Goal: Task Accomplishment & Management: Manage account settings

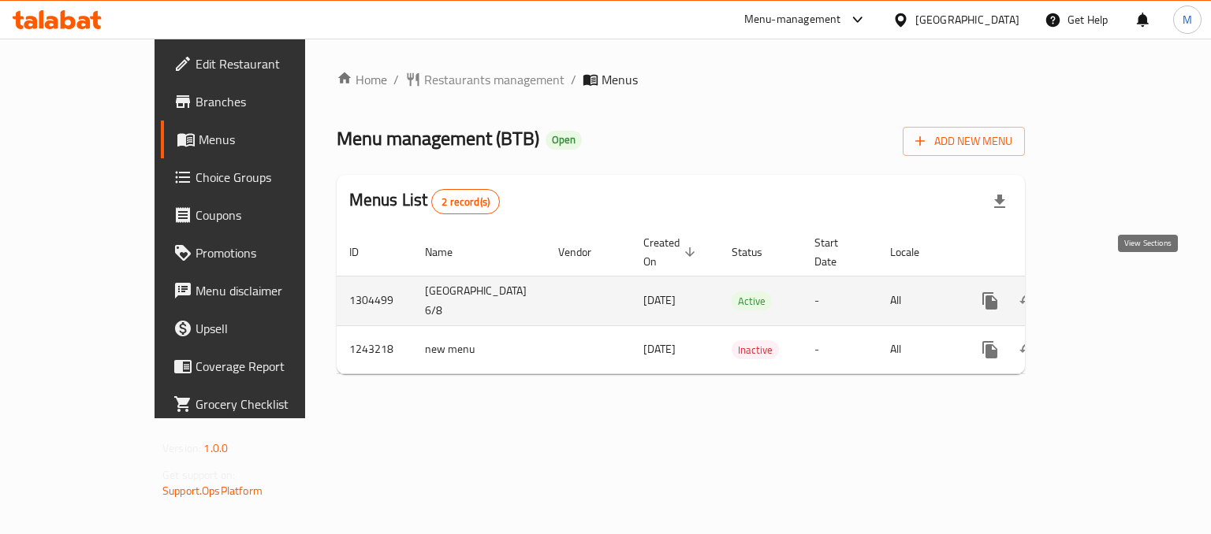
click at [1113, 292] on icon "enhanced table" at bounding box center [1103, 301] width 19 height 19
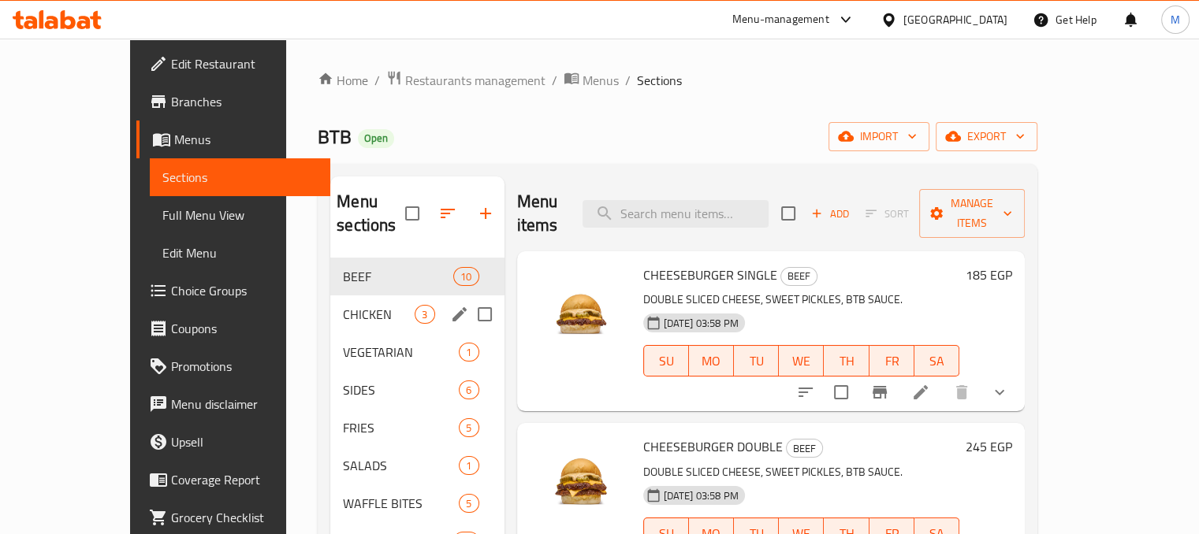
scroll to position [221, 0]
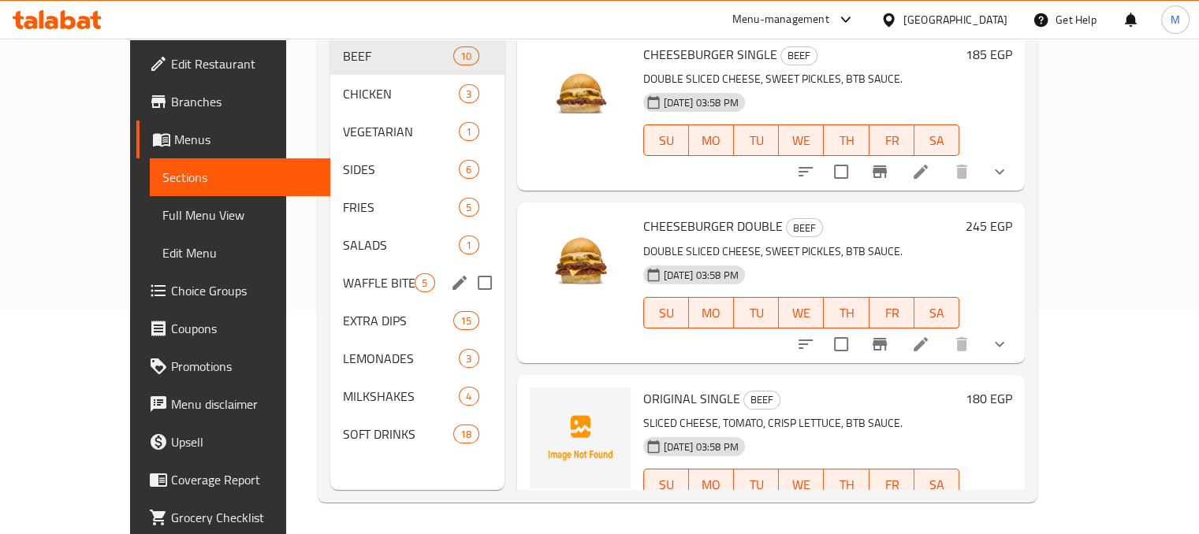
click at [340, 302] on div "EXTRA DIPS 15" at bounding box center [416, 321] width 173 height 38
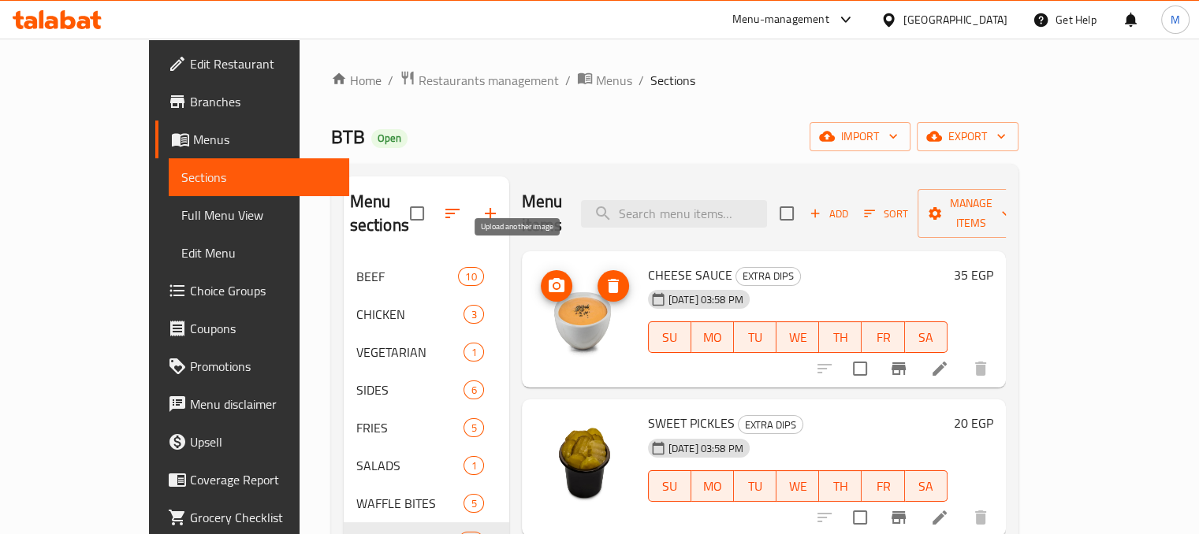
click at [553, 284] on circle "upload picture" at bounding box center [555, 286] width 5 height 5
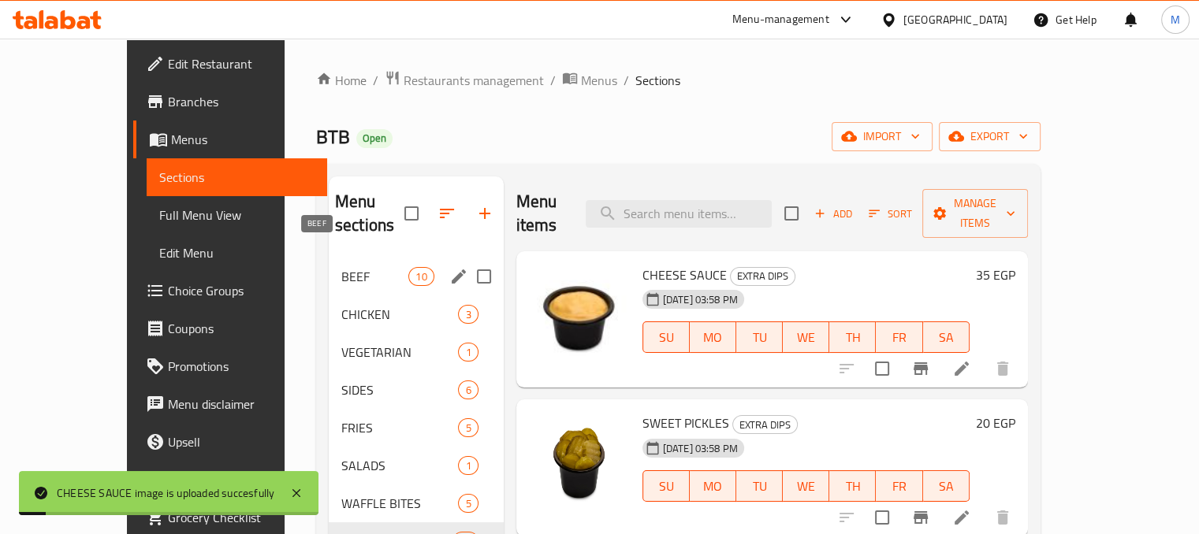
click at [341, 267] on span "BEEF" at bounding box center [374, 276] width 67 height 19
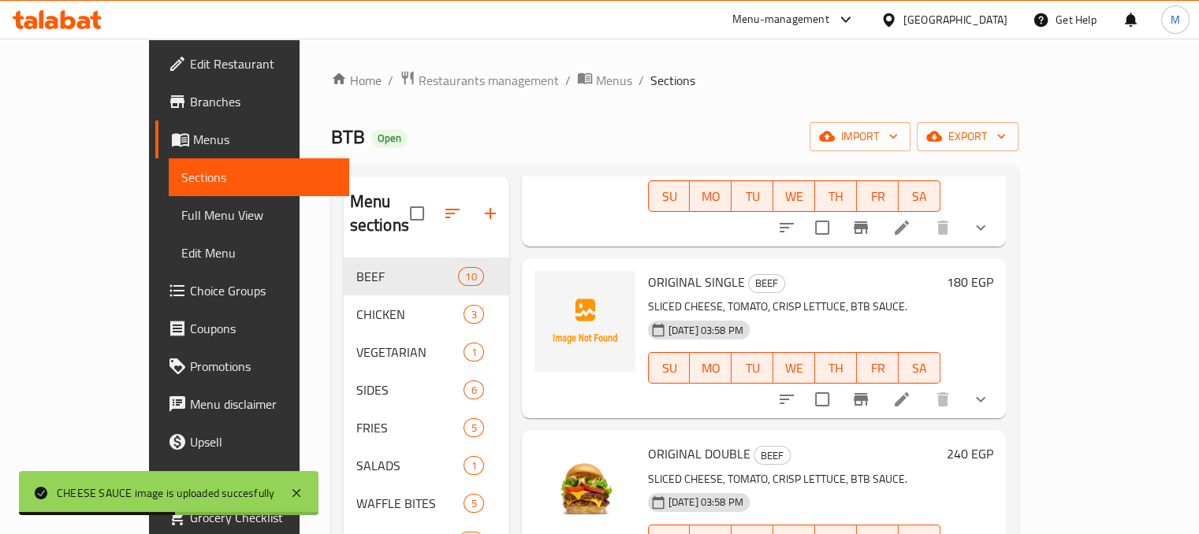
scroll to position [340, 0]
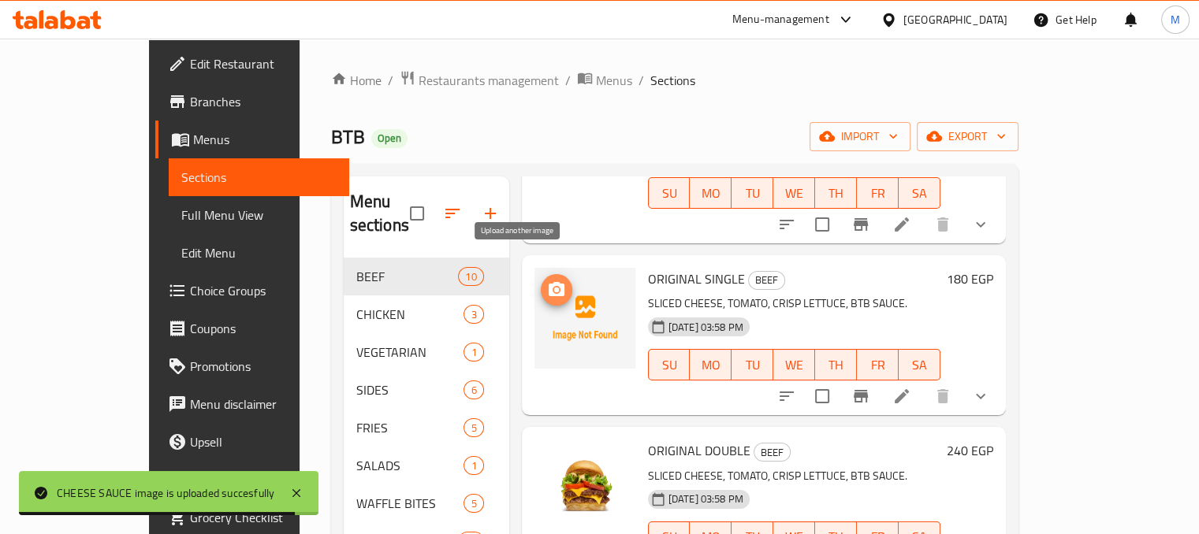
click at [549, 282] on icon "upload picture" at bounding box center [557, 289] width 16 height 14
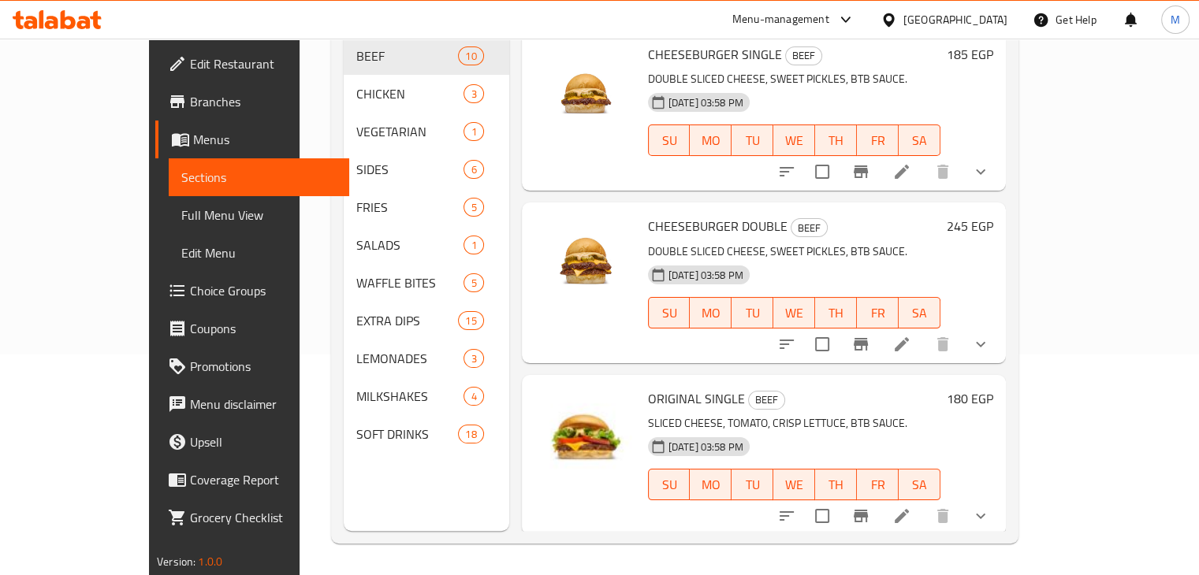
scroll to position [0, 0]
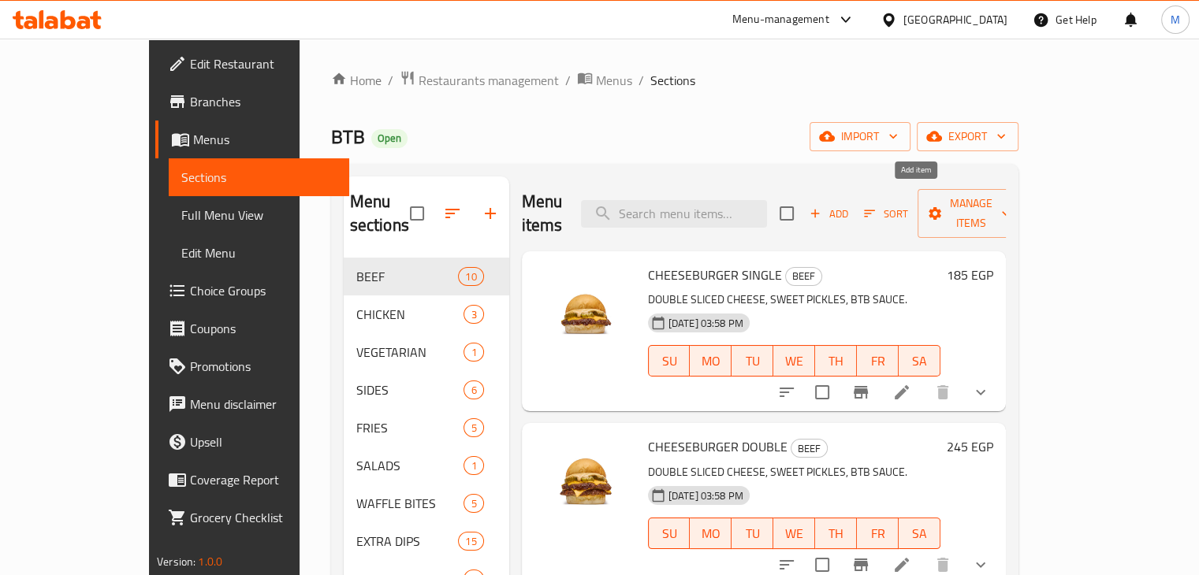
click at [850, 205] on span "Add" at bounding box center [828, 214] width 43 height 18
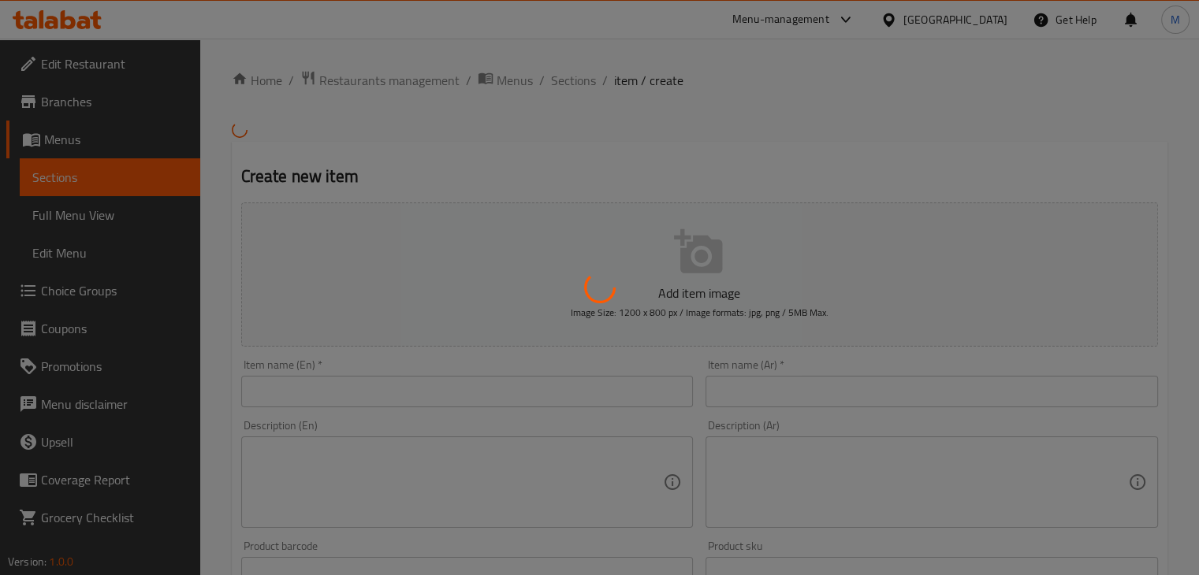
click at [389, 385] on div at bounding box center [599, 287] width 1199 height 575
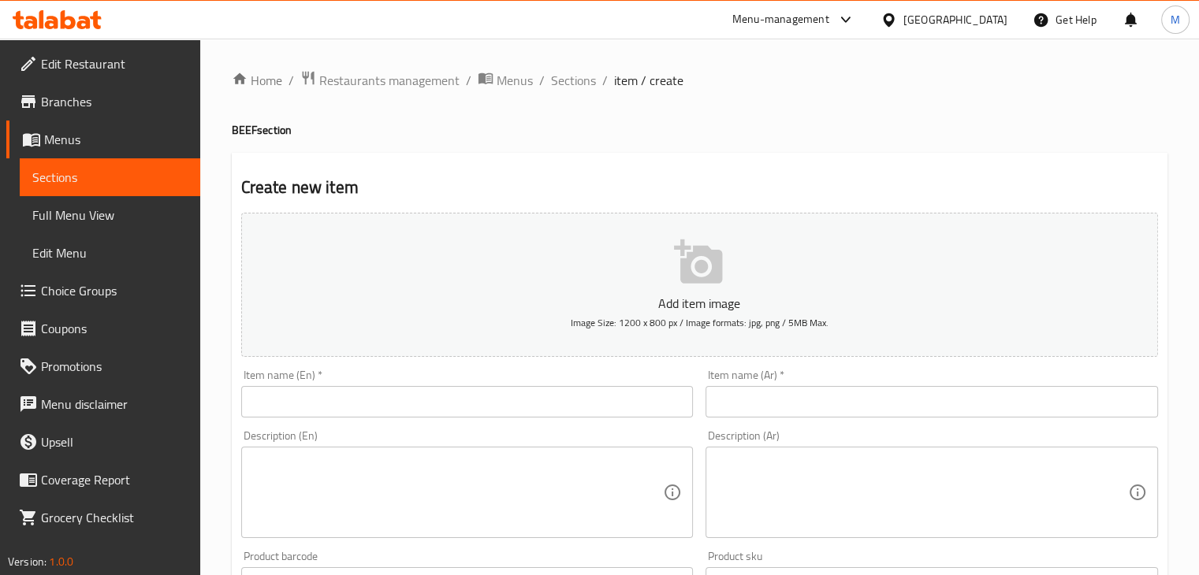
click at [398, 392] on input "text" at bounding box center [467, 402] width 452 height 32
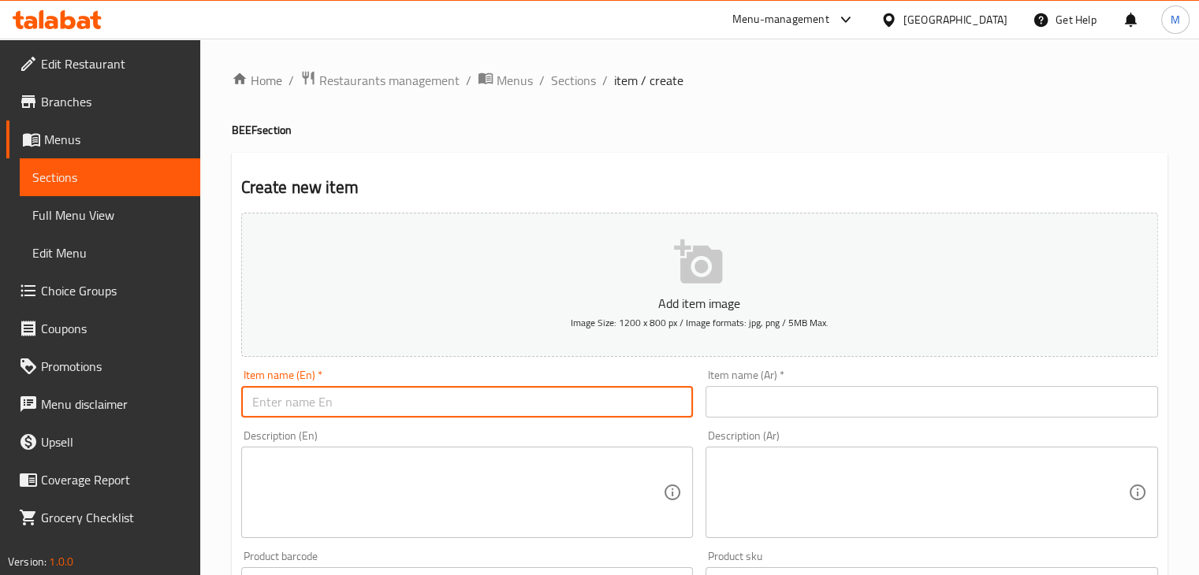
paste input "THE FRICKIN SINGLE"
type input "THE FRICKIN SINGLE"
click at [720, 397] on input "text" at bounding box center [931, 402] width 452 height 32
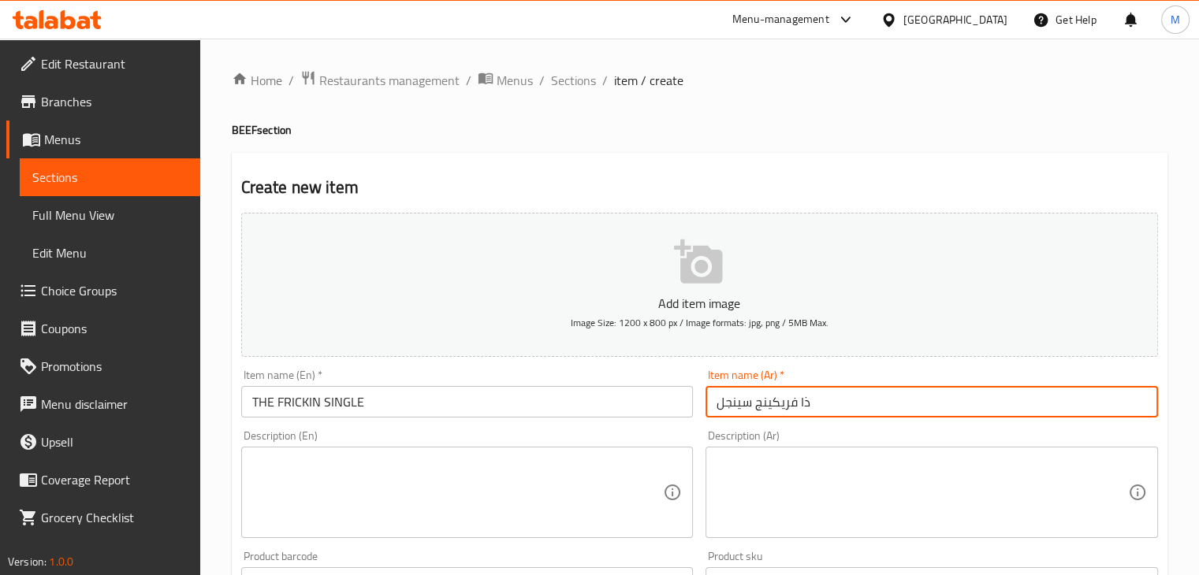
type input "ذا فريكينج سينجل"
click at [615, 463] on textarea at bounding box center [457, 493] width 411 height 75
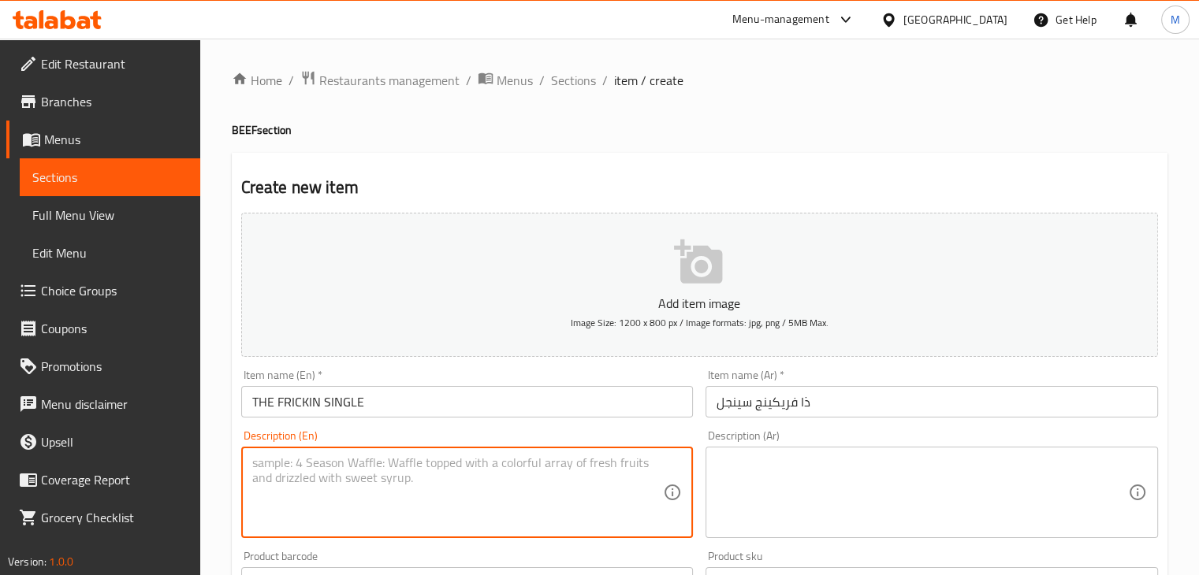
click at [489, 471] on textarea at bounding box center [457, 493] width 411 height 75
paste textarea "SLICED CHEESE, CARAMELIZED ONION JAM, BACON, SLICED, TRUFFLE-MAYO."
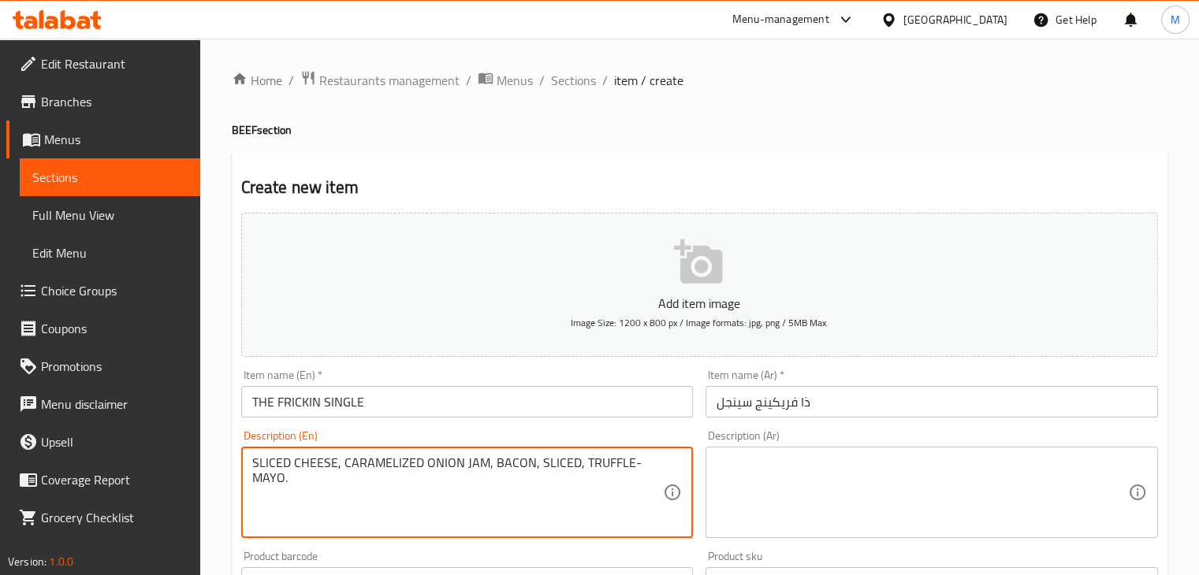
type textarea "SLICED CHEESE, CARAMELIZED ONION JAM, BACON, SLICED, TRUFFLE-MAYO."
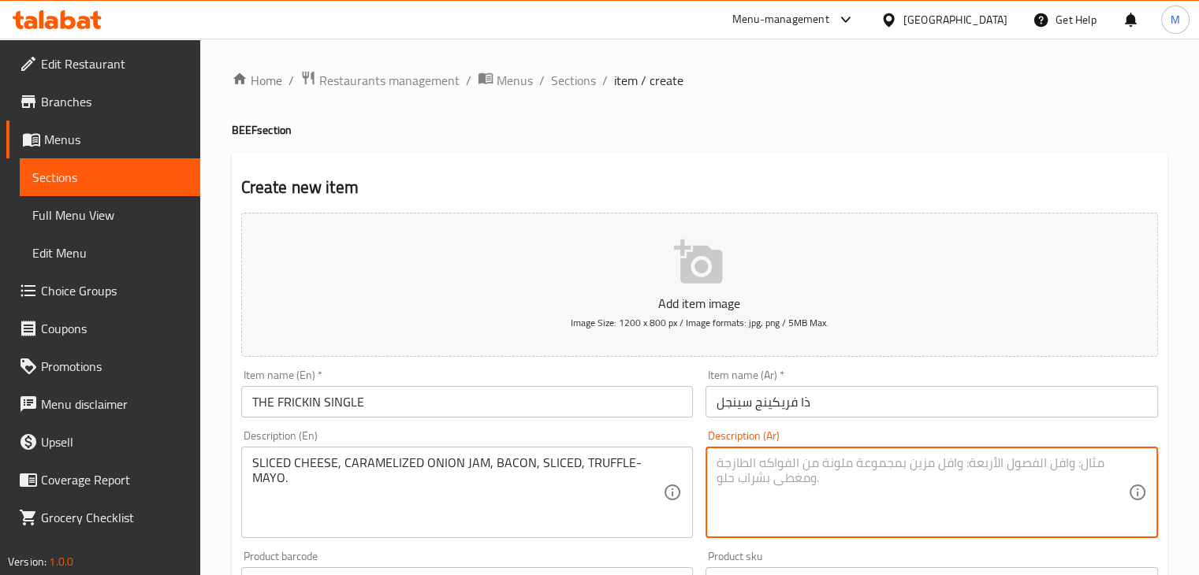
click at [805, 521] on textarea at bounding box center [921, 493] width 411 height 75
paste textarea "جبنة شرائح، مربى البصل المُكرمل، شرائح لحم مقدد، مايونيز بالكمأ"
drag, startPoint x: 718, startPoint y: 467, endPoint x: 735, endPoint y: 463, distance: 17.2
click at [735, 463] on textarea "جبنة شرائح، مربى البصل المُكرمل، شرائح لحم مقدد، مايونيز بالكمأ" at bounding box center [921, 493] width 411 height 75
type textarea "جبنة شرائح، مربى البصل المُكرمل، شرائح لحم مقدد، مايونيز بالترافل"
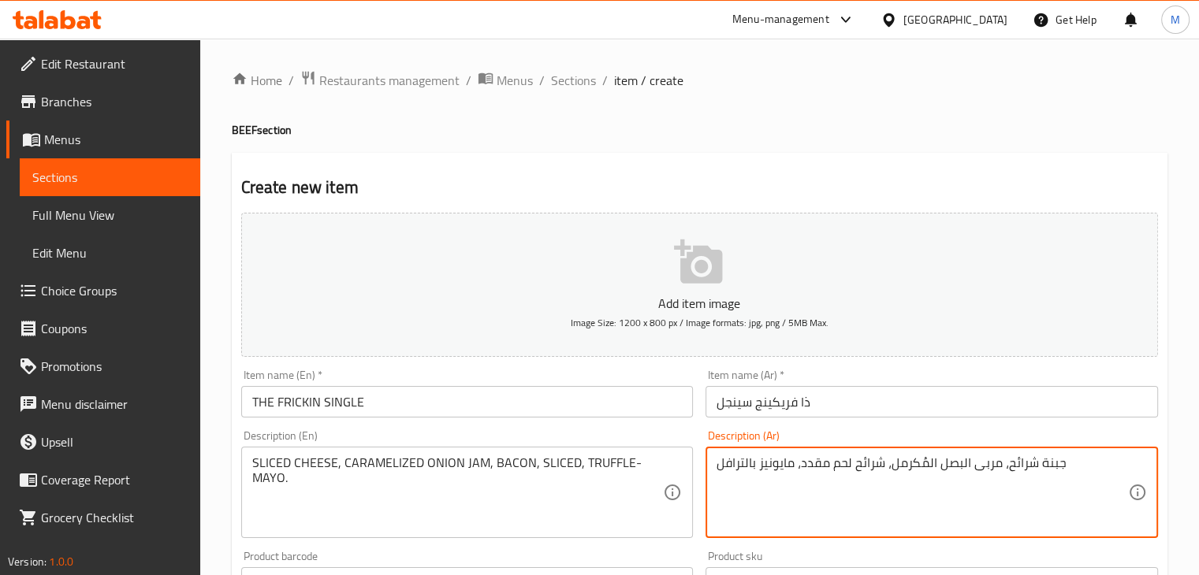
click at [644, 430] on div "Description (En) SLICED CHEESE, CARAMELIZED ONION JAM, BACON, SLICED, TRUFFLE-M…" at bounding box center [467, 484] width 465 height 121
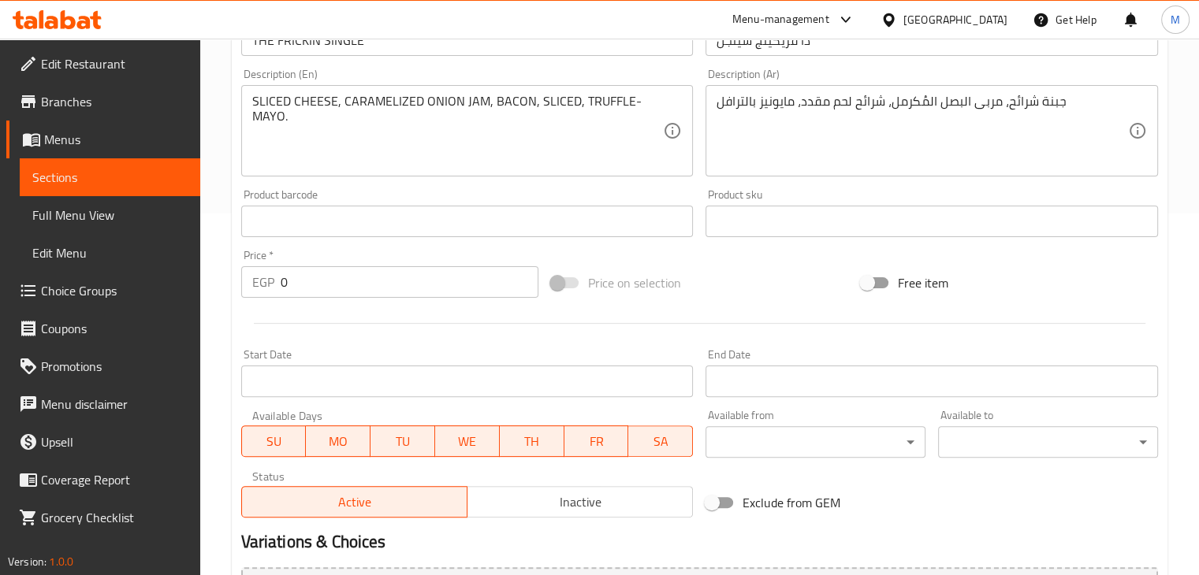
scroll to position [363, 0]
click at [355, 282] on input "0" at bounding box center [410, 282] width 258 height 32
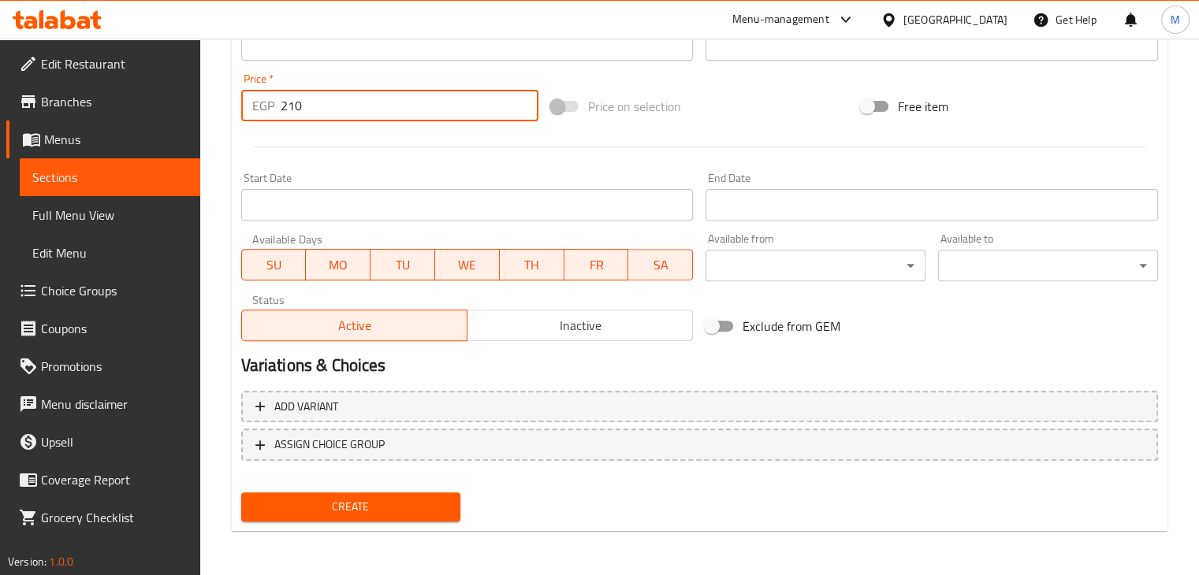
type input "210"
click at [386, 493] on button "Create" at bounding box center [351, 507] width 220 height 29
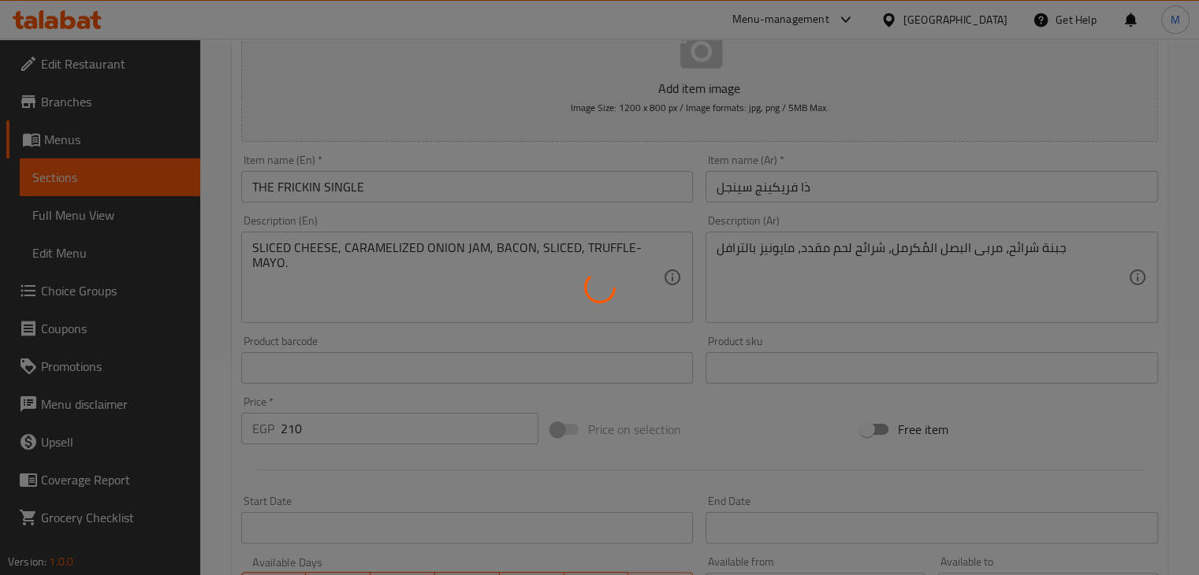
scroll to position [0, 0]
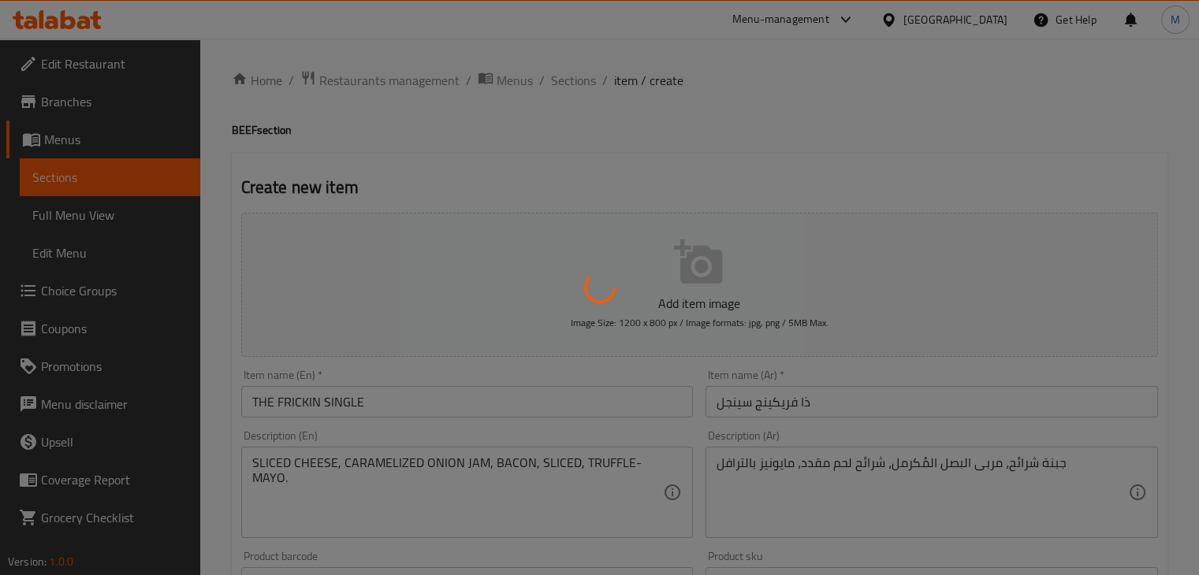
type input "0"
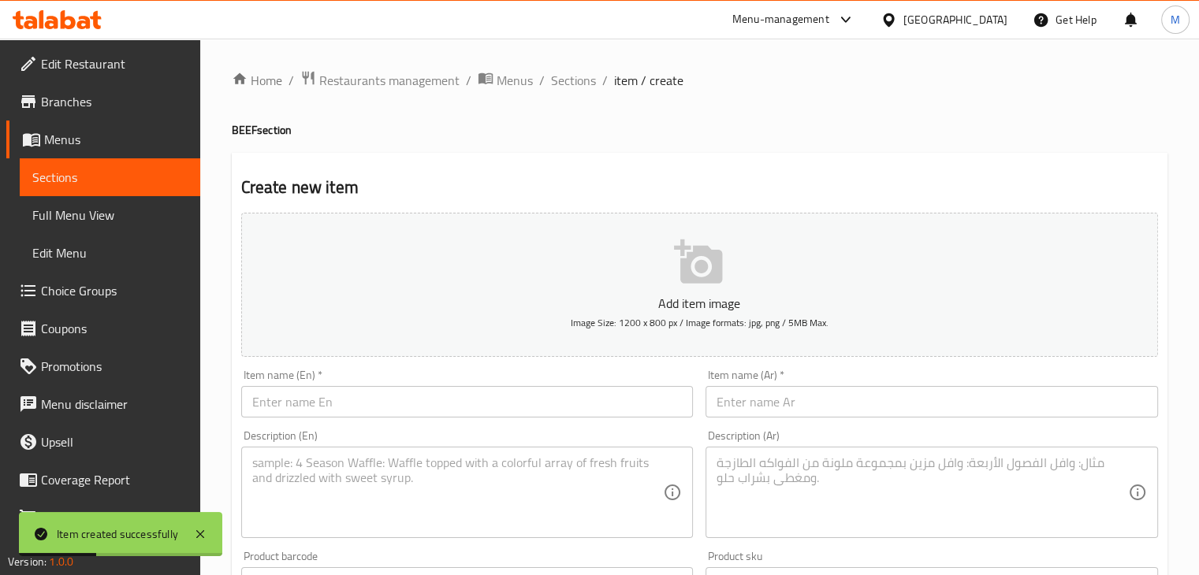
click at [412, 395] on input "text" at bounding box center [467, 402] width 452 height 32
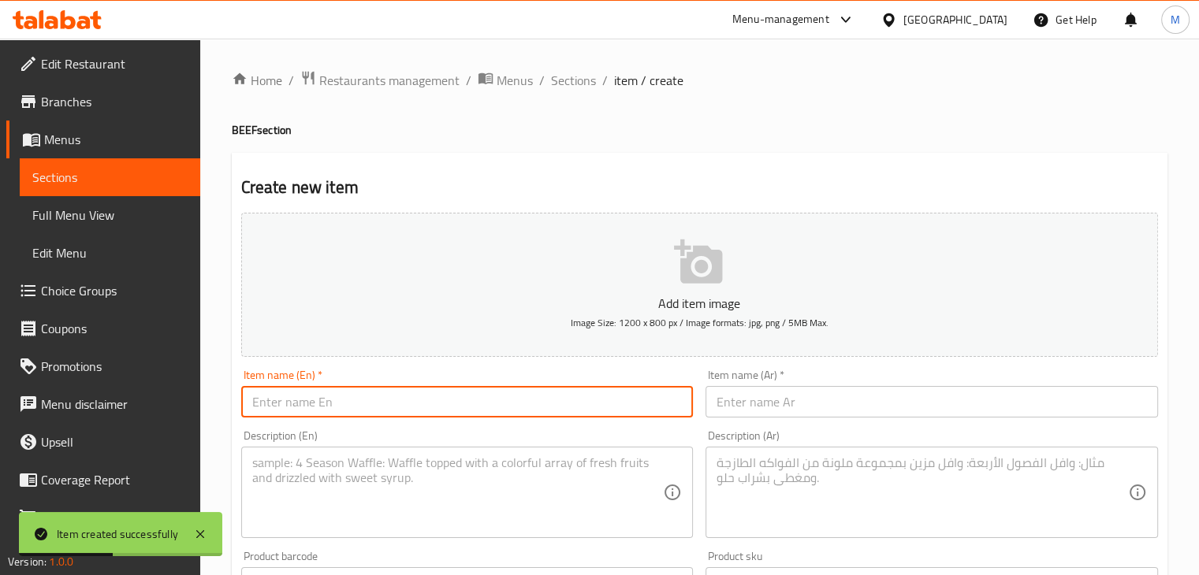
paste input "THE FRICKIN DOUBLE"
type input "THE FRICKIN DOUBLE"
click at [848, 398] on input "text" at bounding box center [931, 402] width 452 height 32
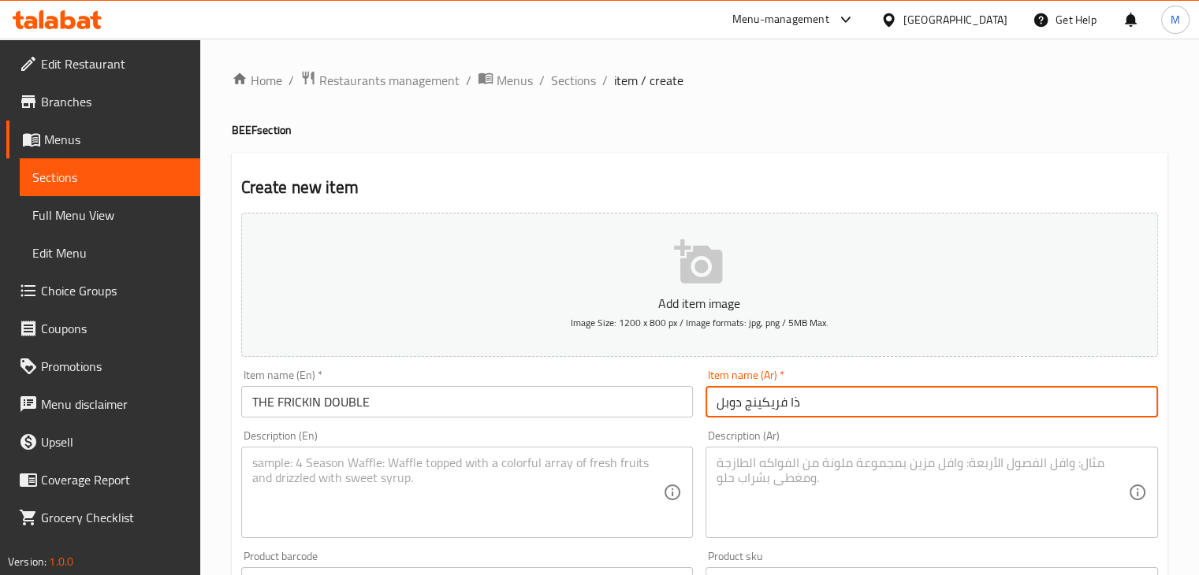
type input "ذا فريكينج دوبل"
click at [530, 513] on textarea at bounding box center [457, 493] width 411 height 75
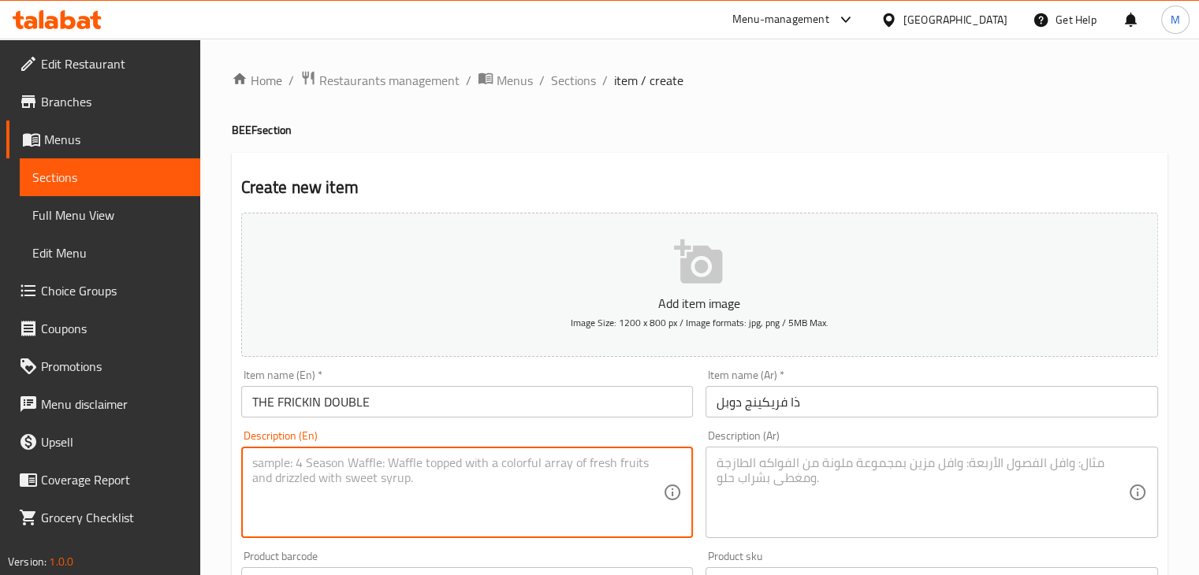
paste textarea "SLICED CHEESE, CARAMELIZED ONION JAM, BACON, SLICED, TRUFFLE-MAYO."
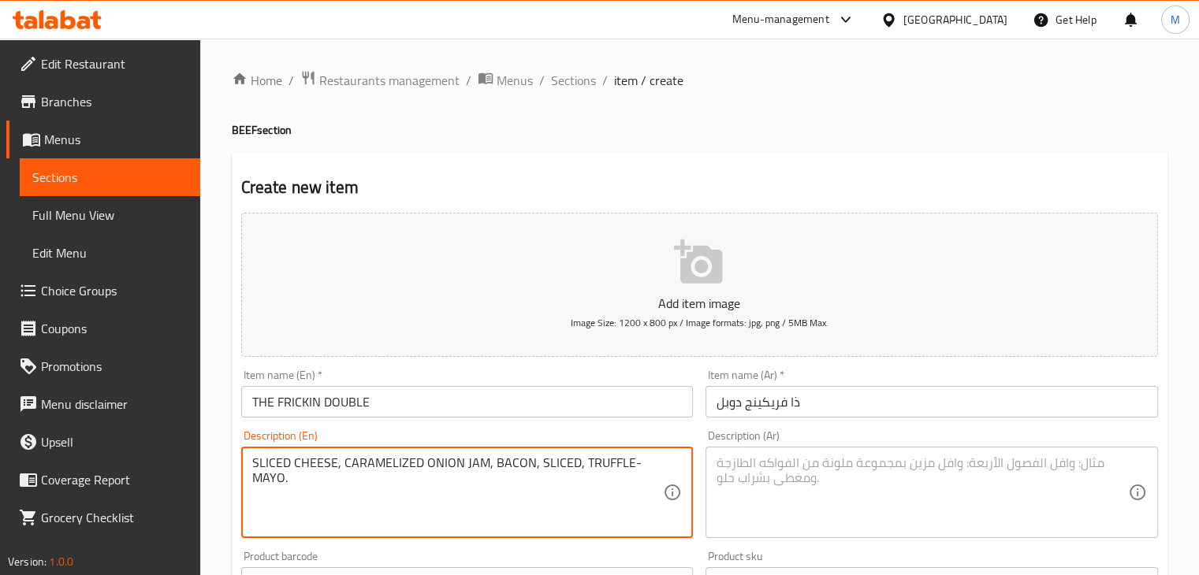
type textarea "SLICED CHEESE, CARAMELIZED ONION JAM, BACON, SLICED, TRUFFLE-MAYO."
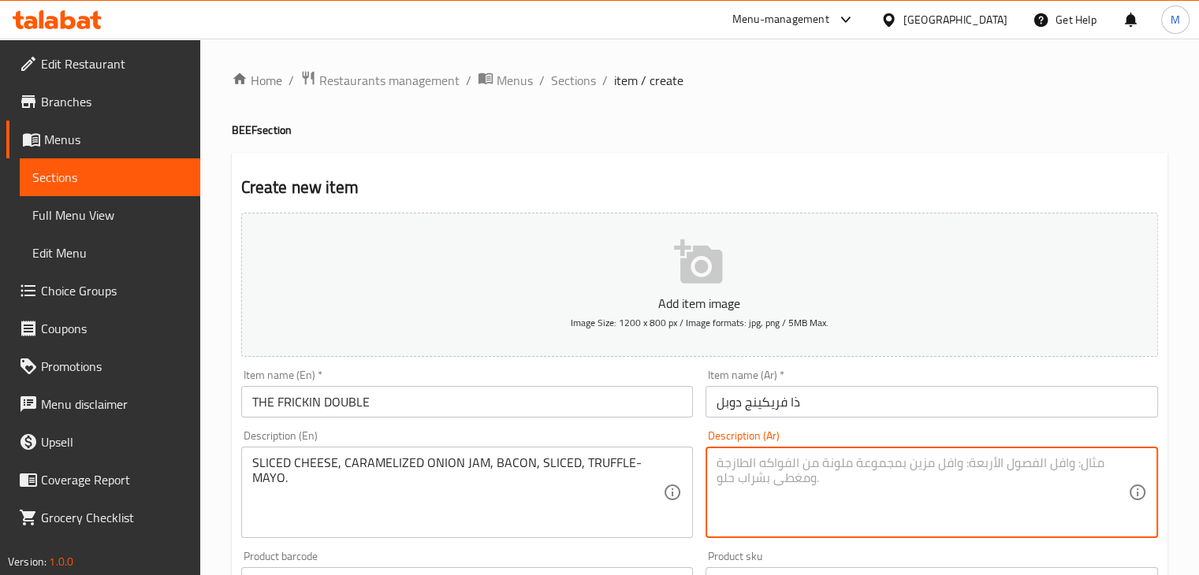
click at [828, 471] on textarea at bounding box center [921, 493] width 411 height 75
paste textarea "جبنة شرائح، مربى البصل المُكرمل، شرائح لحم مقدد، مايونيز بالكمأ"
drag, startPoint x: 718, startPoint y: 463, endPoint x: 736, endPoint y: 463, distance: 18.1
click at [736, 463] on textarea "جبنة شرائح، مربى البصل المُكرمل، شرائح لحم مقدد، مايونيز بالكمأ" at bounding box center [921, 493] width 411 height 75
type textarea "جبنة شرائح، مربى البصل المُكرمل، شرائح لحم مقدد، مايونيز بالترافل"
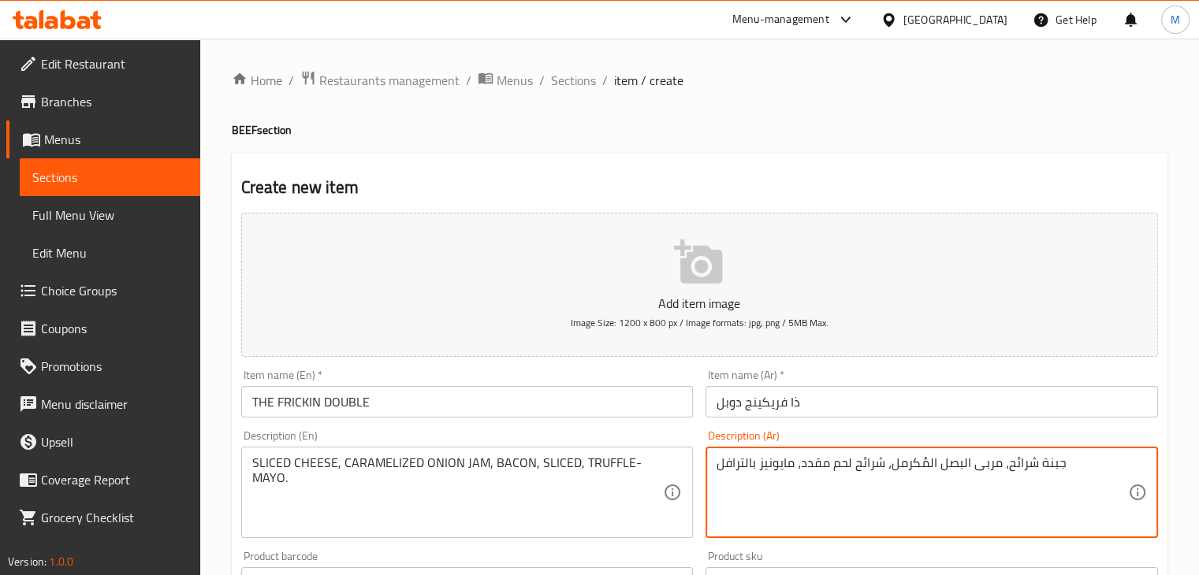
click at [659, 426] on div "Description (En) SLICED CHEESE, CARAMELIZED ONION JAM, BACON, SLICED, TRUFFLE-M…" at bounding box center [467, 484] width 465 height 121
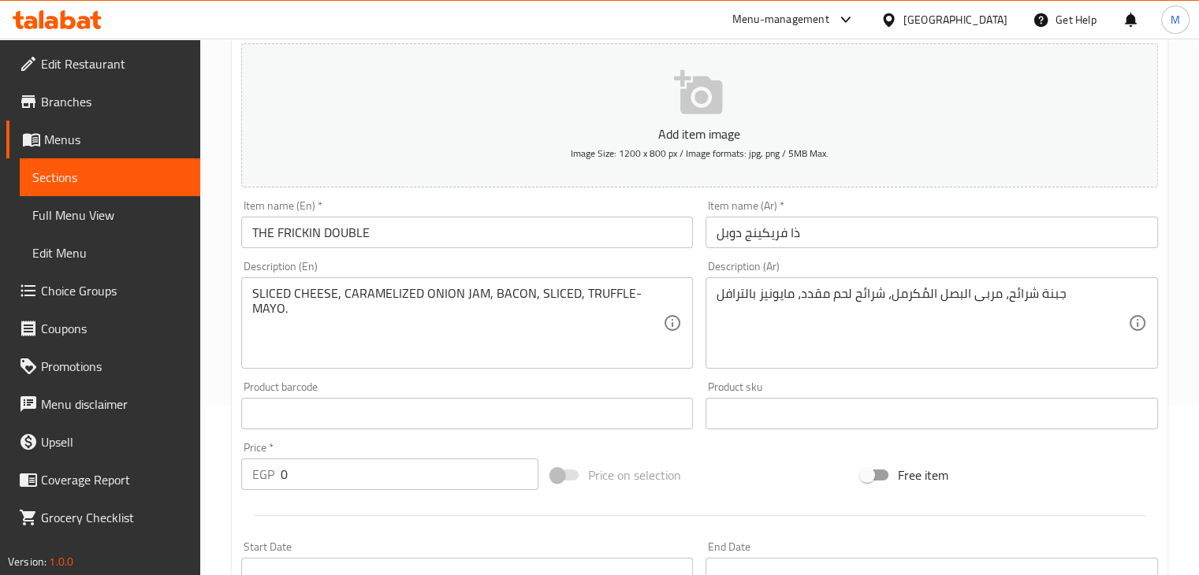
scroll to position [170, 0]
click at [308, 479] on input "0" at bounding box center [410, 474] width 258 height 32
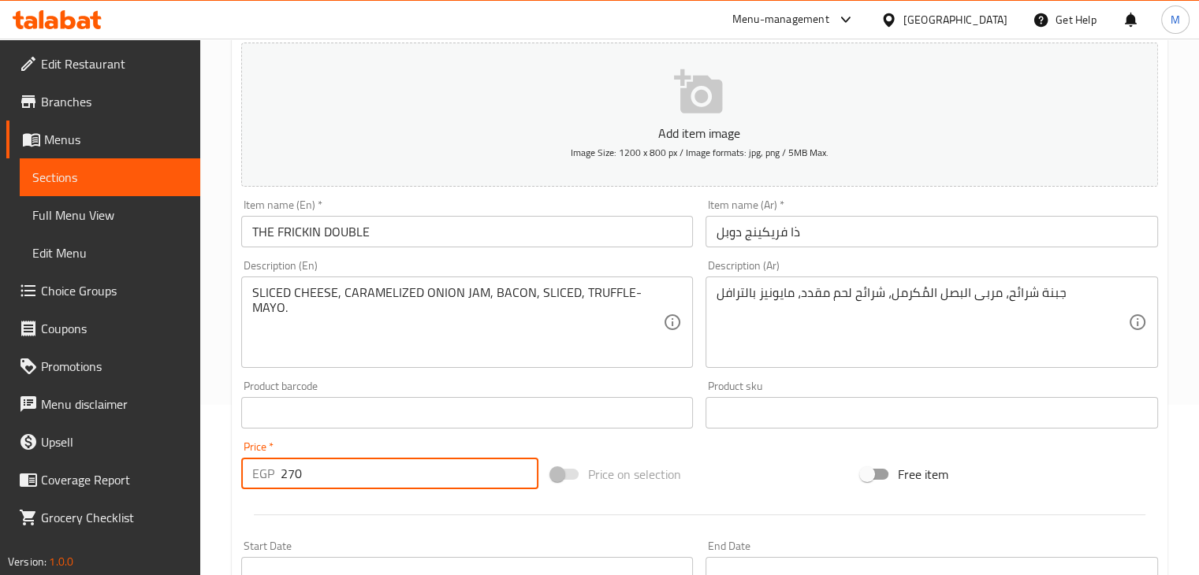
type input "270"
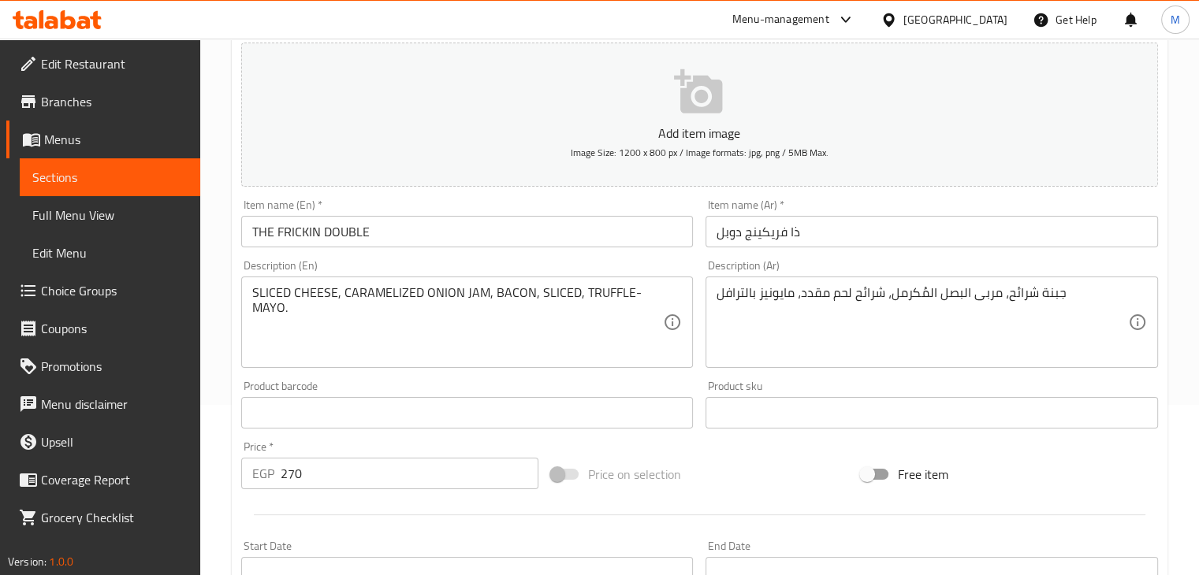
click at [344, 449] on div "Price   * EGP 270 Price *" at bounding box center [389, 465] width 297 height 48
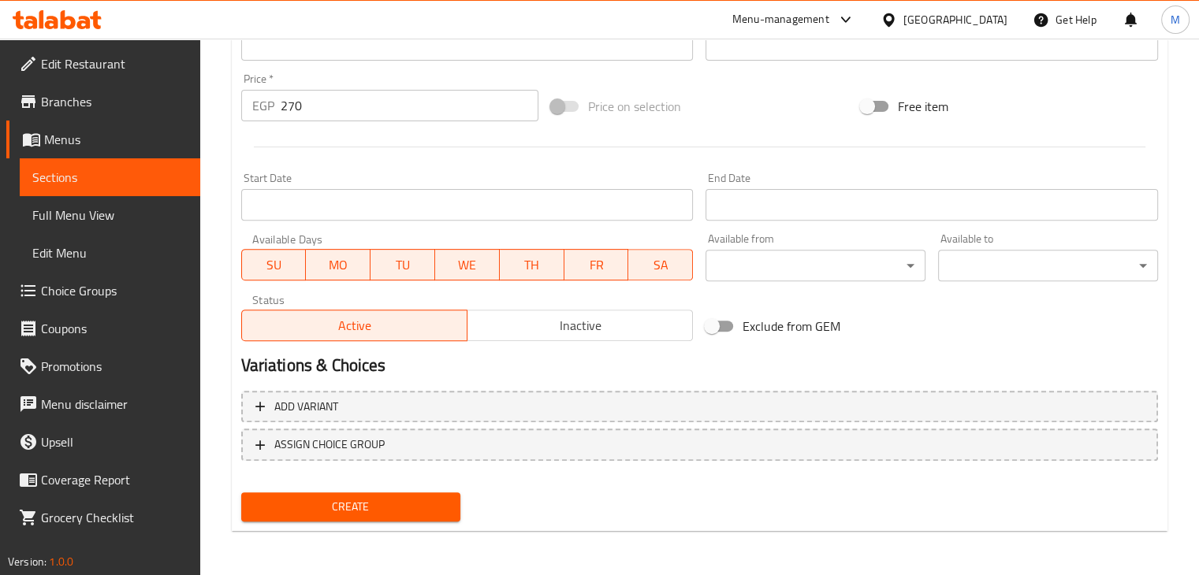
click at [352, 497] on span "Create" at bounding box center [351, 507] width 195 height 20
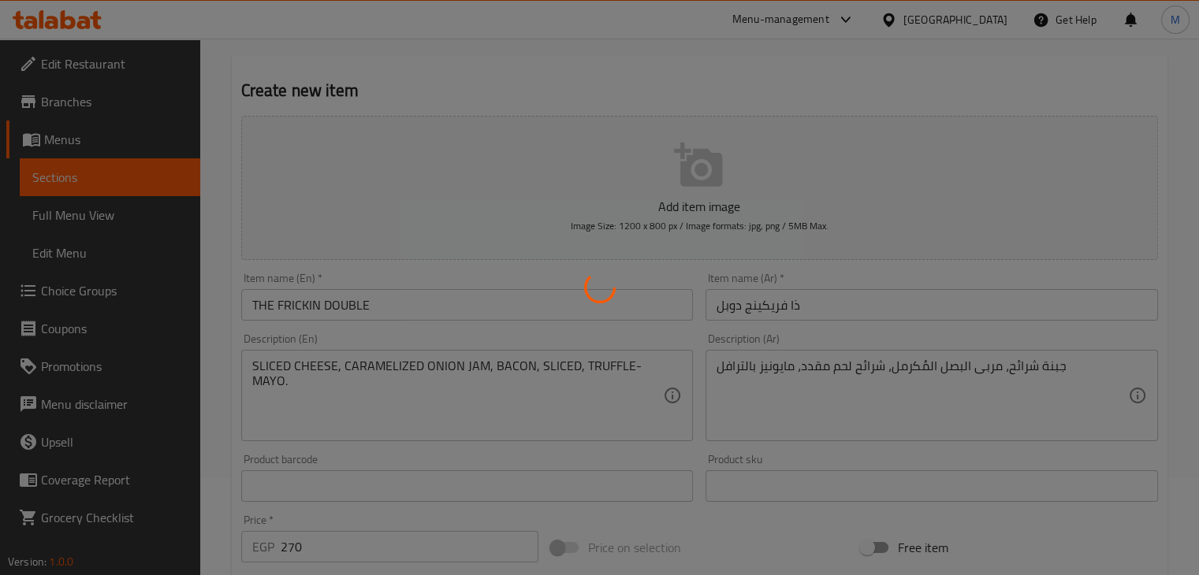
scroll to position [0, 0]
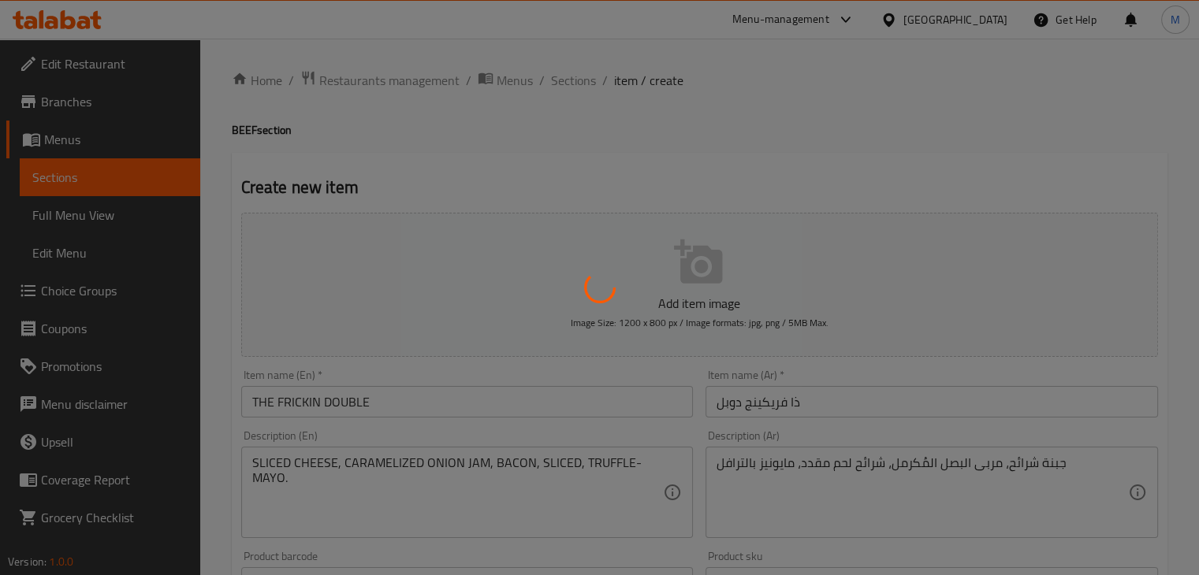
type input "0"
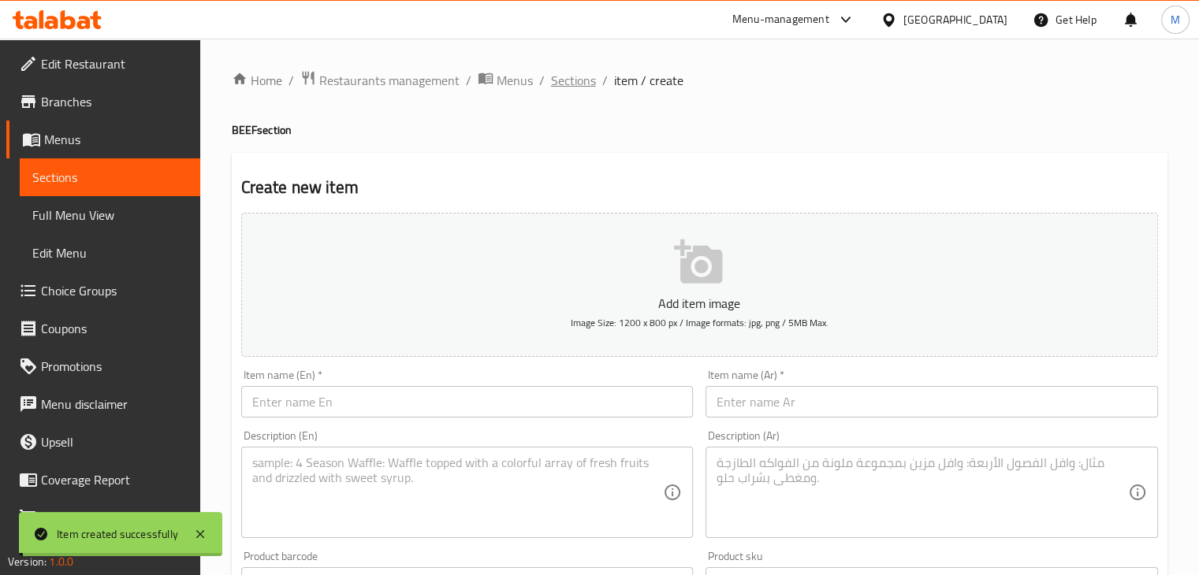
click at [578, 72] on span "Sections" at bounding box center [573, 80] width 45 height 19
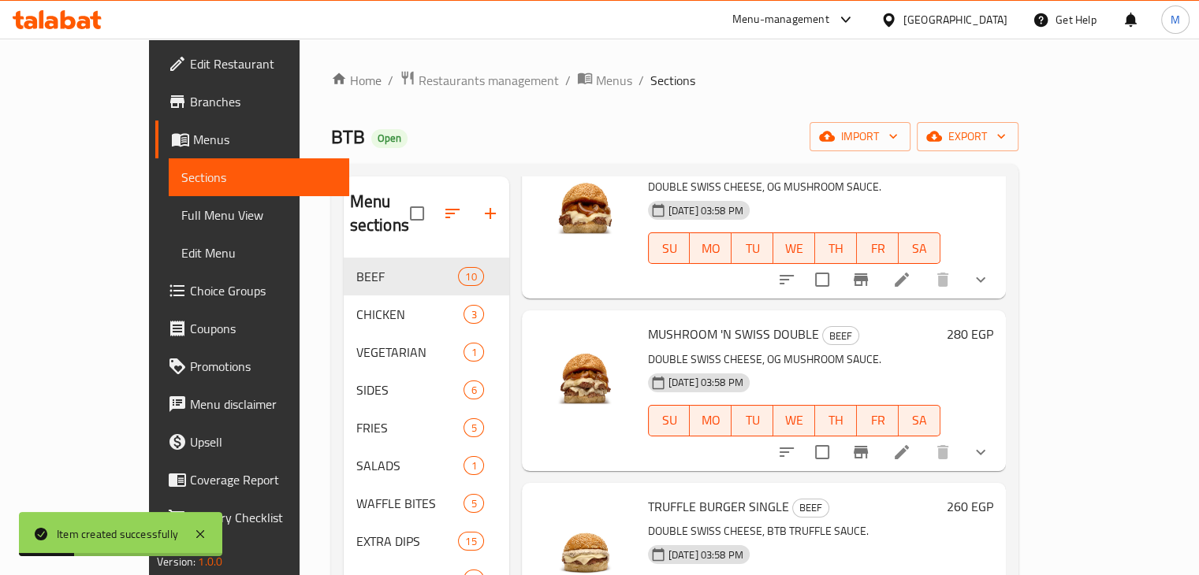
scroll to position [221, 0]
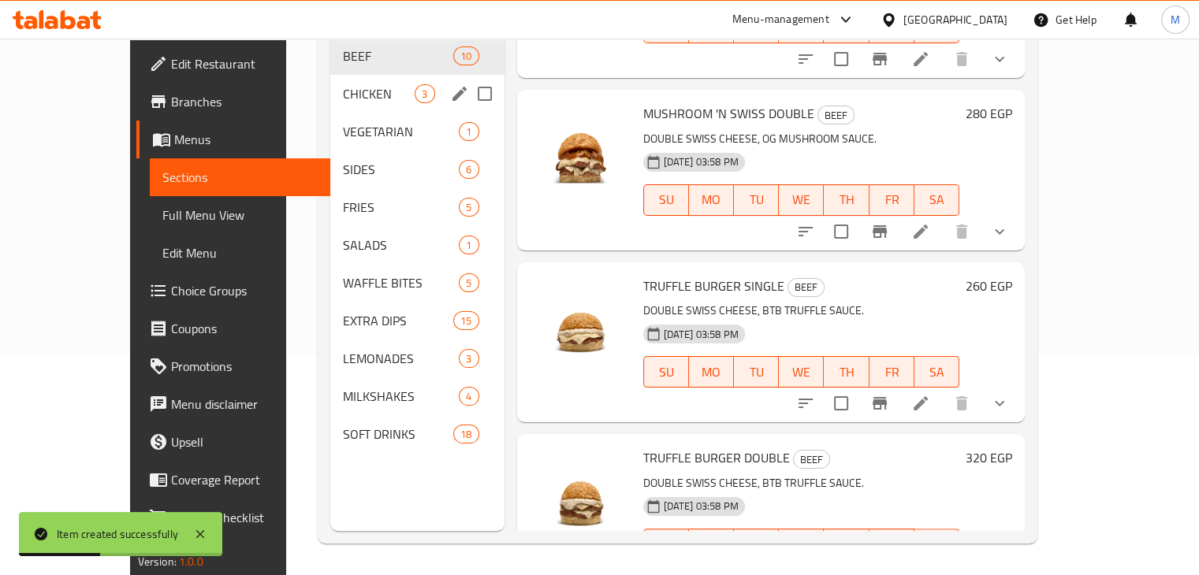
click at [344, 83] on div "CHICKEN 3" at bounding box center [416, 94] width 173 height 38
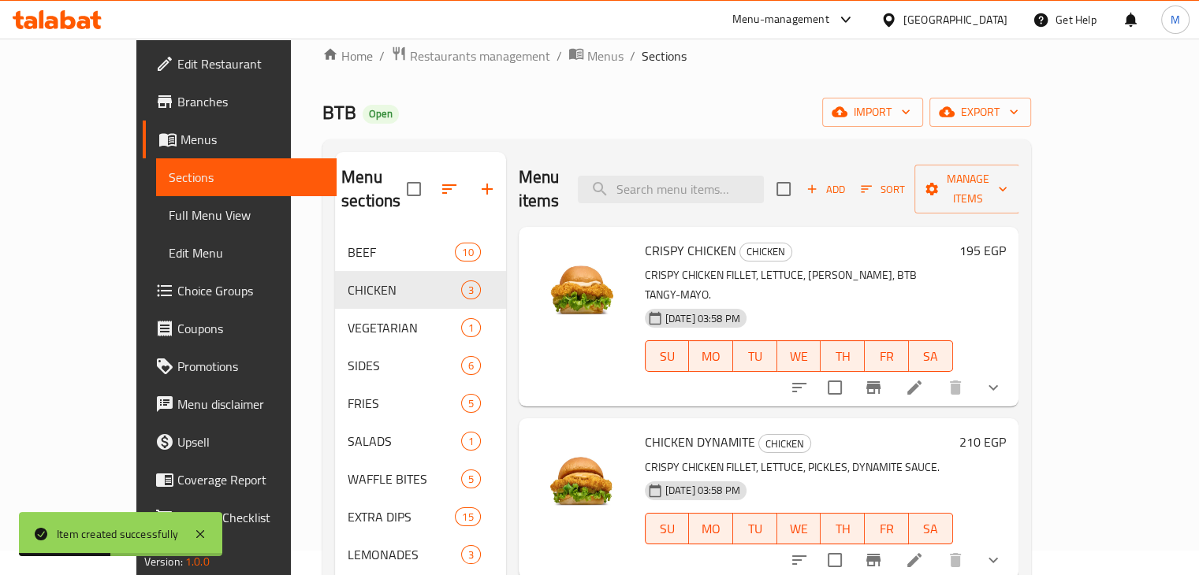
scroll to position [22, 0]
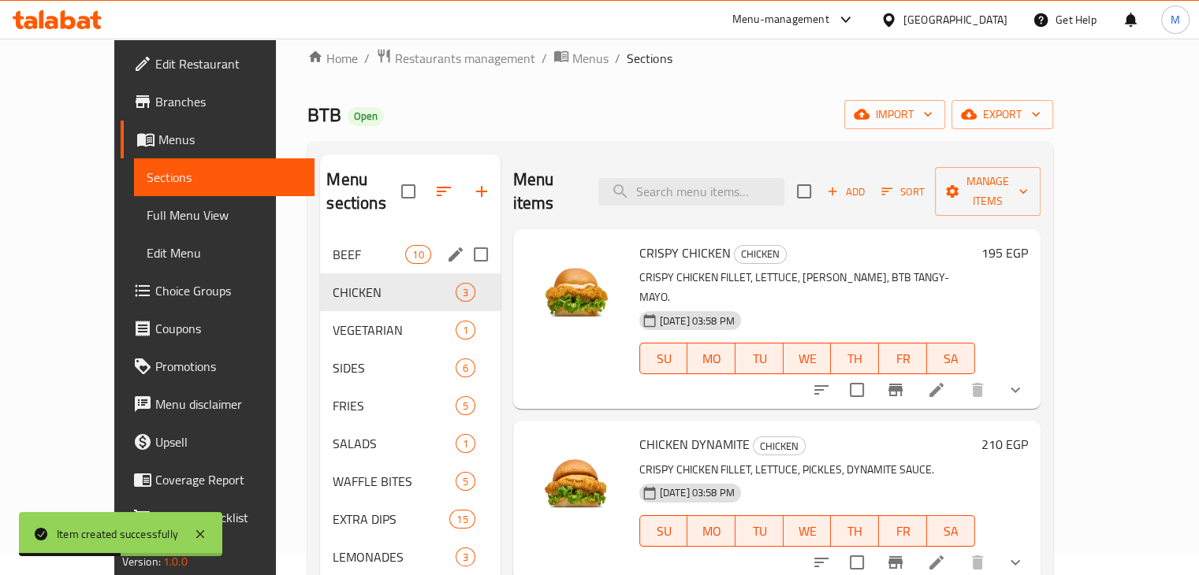
click at [340, 240] on div "BEEF 10" at bounding box center [410, 255] width 180 height 38
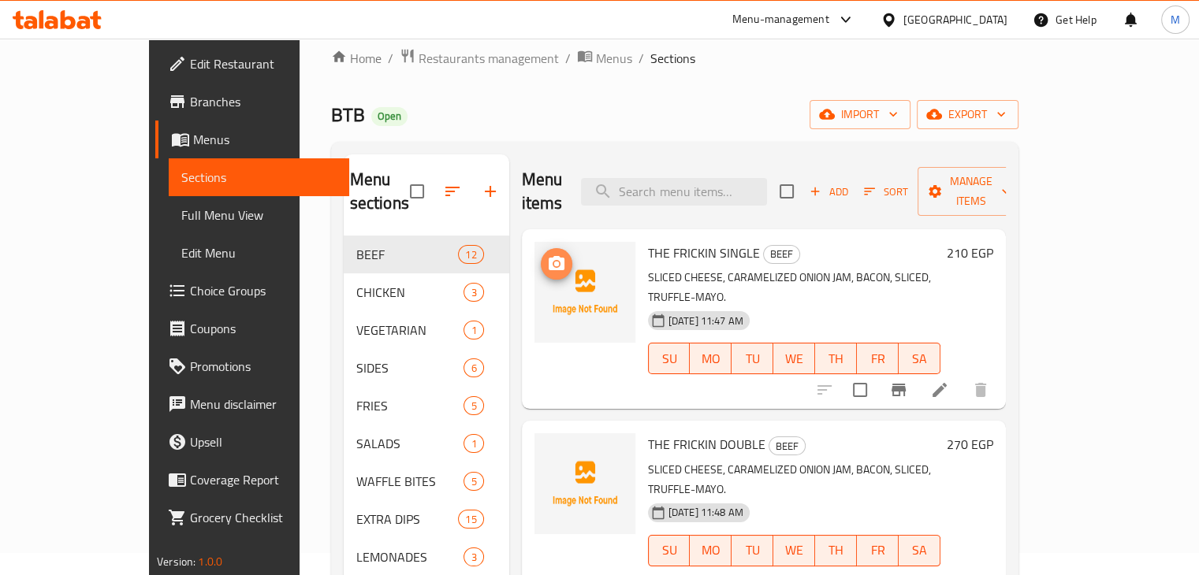
click at [547, 255] on icon "upload picture" at bounding box center [556, 264] width 19 height 19
click at [547, 446] on icon "upload picture" at bounding box center [556, 455] width 19 height 19
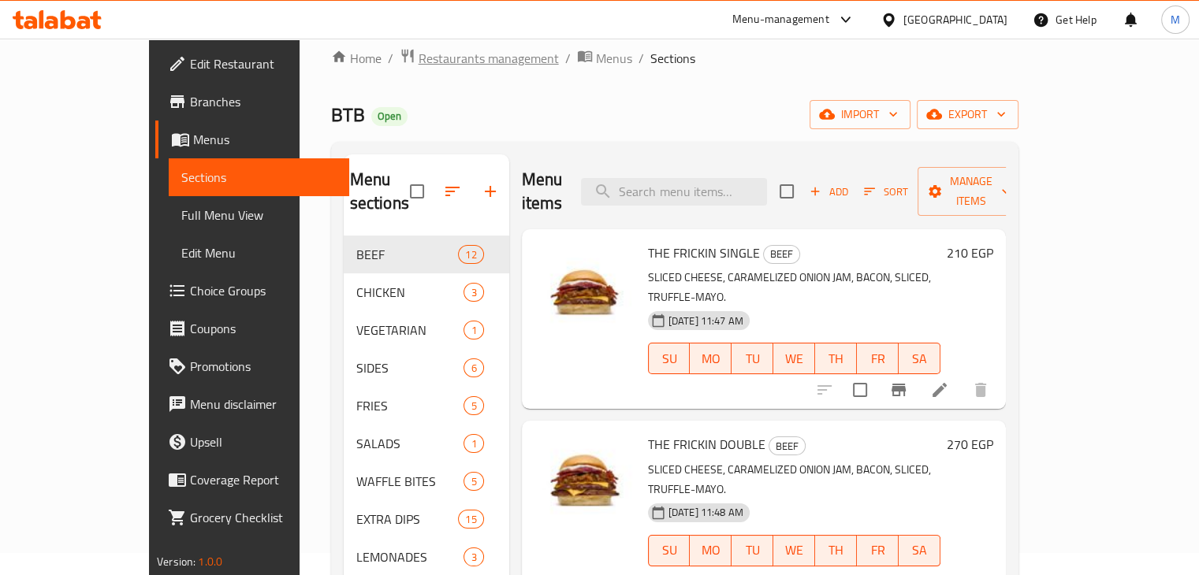
click at [419, 62] on span "Restaurants management" at bounding box center [489, 58] width 140 height 19
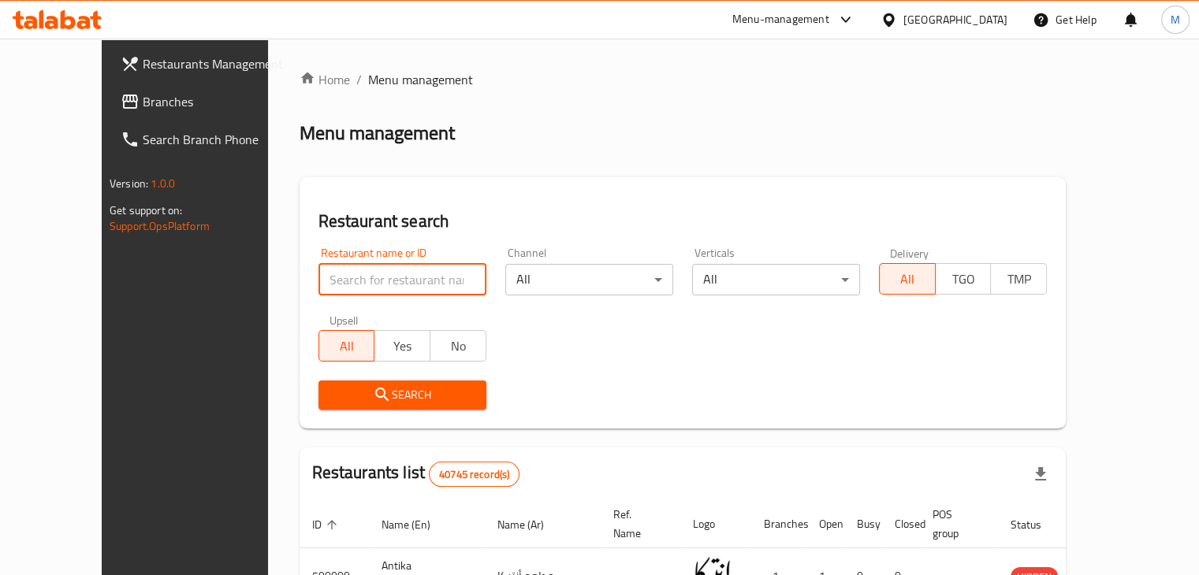
click at [373, 266] on input "search" at bounding box center [402, 280] width 168 height 32
type input "btb"
click button "Search" at bounding box center [402, 395] width 168 height 29
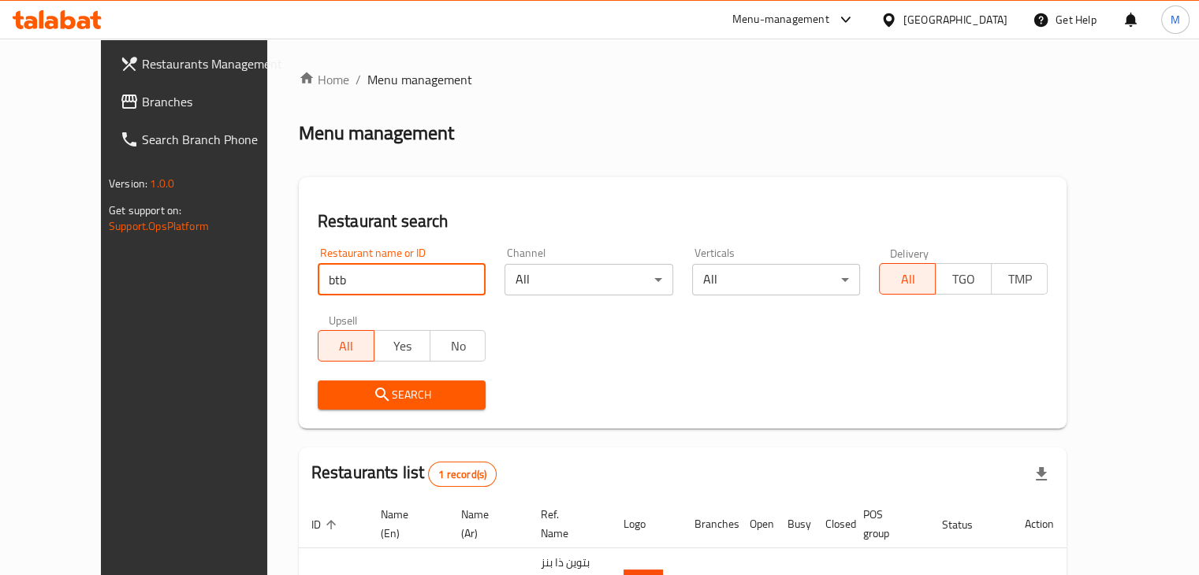
scroll to position [96, 0]
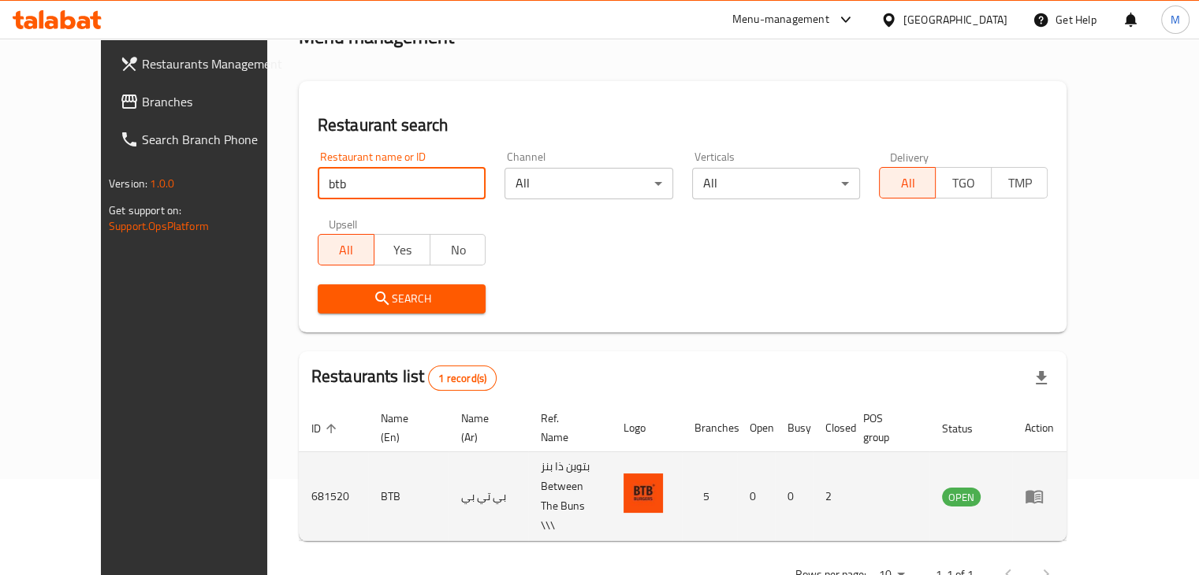
click at [1044, 487] on icon "enhanced table" at bounding box center [1034, 496] width 19 height 19
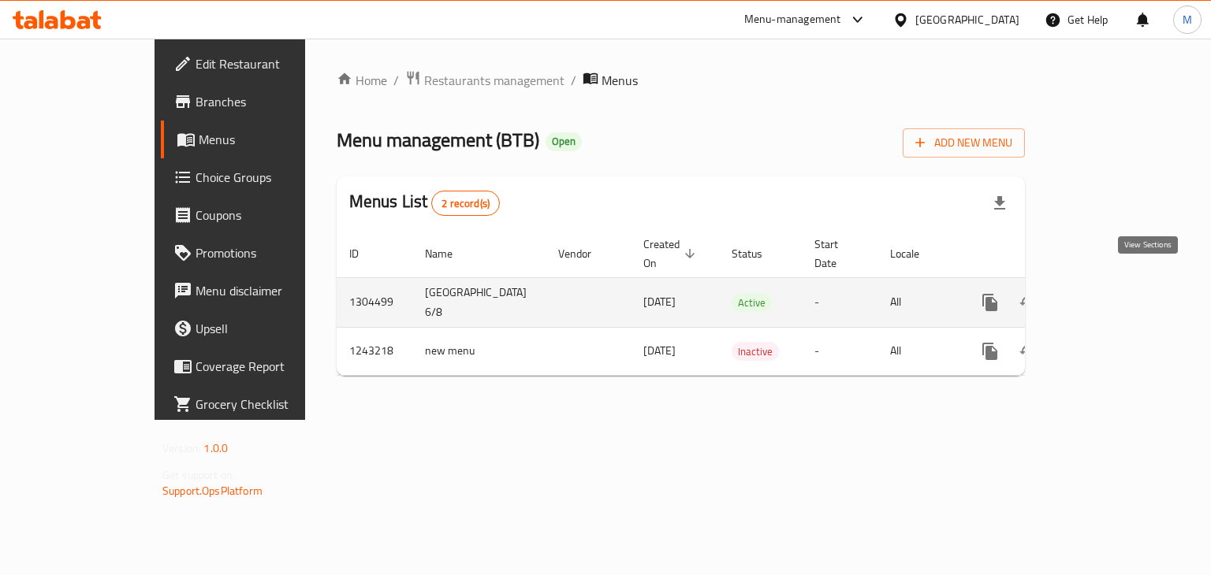
click at [1113, 293] on icon "enhanced table" at bounding box center [1103, 302] width 19 height 19
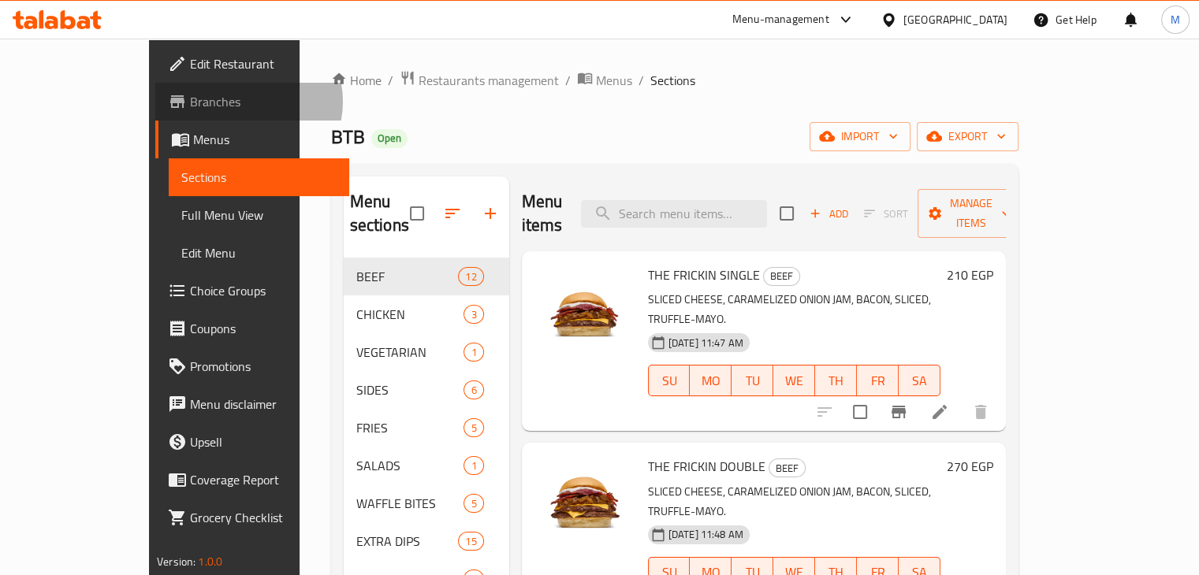
click at [190, 102] on span "Branches" at bounding box center [263, 101] width 147 height 19
